Goal: Check status: Check status

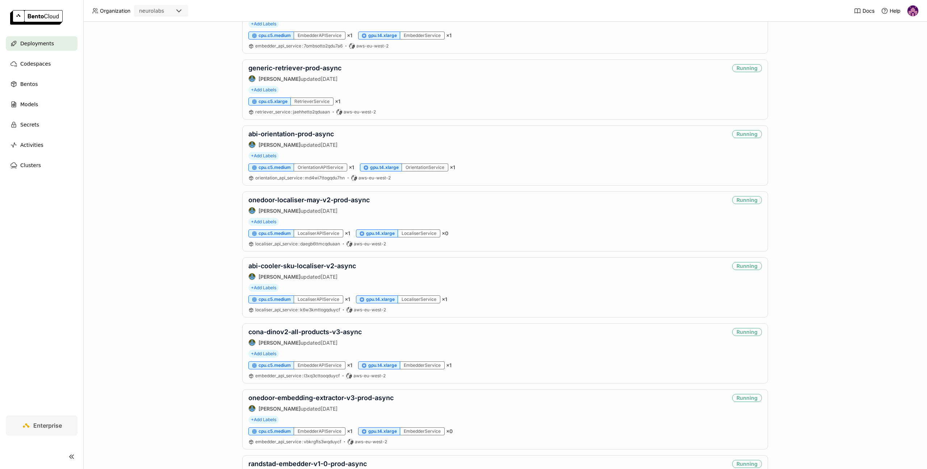
scroll to position [300, 0]
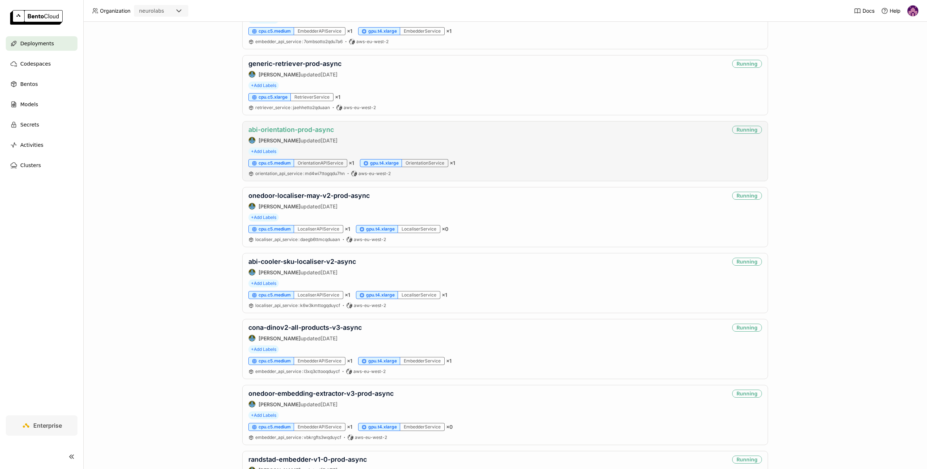
click at [279, 130] on link "abi-orientation-prod-async" at bounding box center [291, 130] width 85 height 8
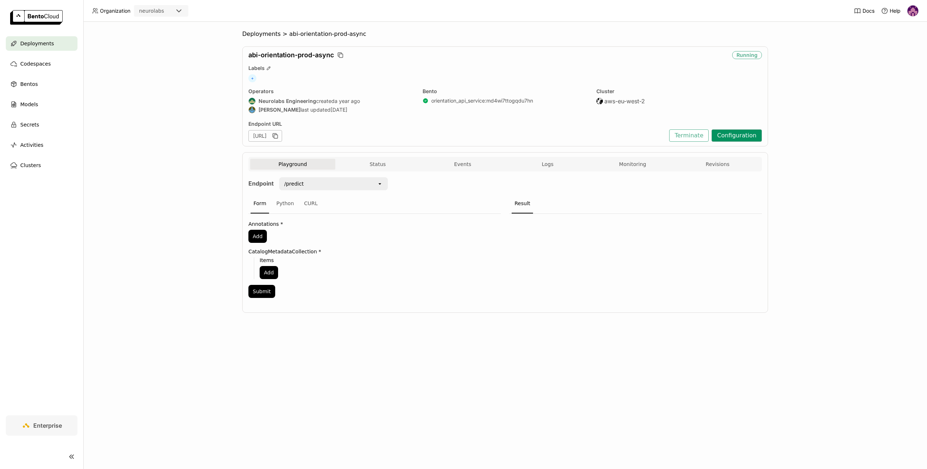
click at [733, 134] on button "Configuration" at bounding box center [737, 135] width 50 height 12
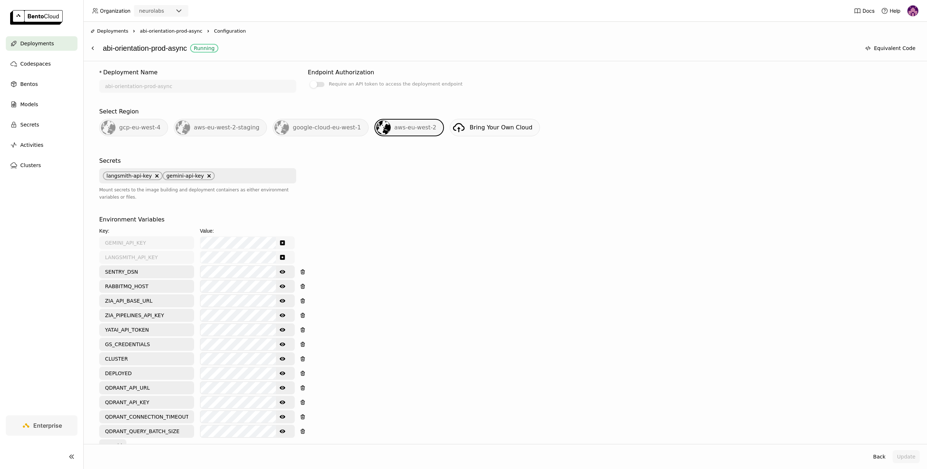
scroll to position [200, 0]
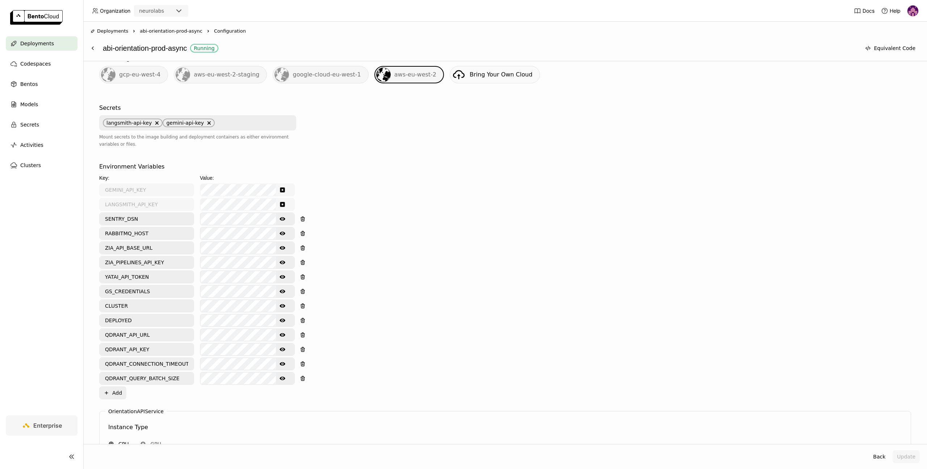
click at [283, 233] on icon "Show password text" at bounding box center [283, 233] width 6 height 6
